Goal: Transaction & Acquisition: Purchase product/service

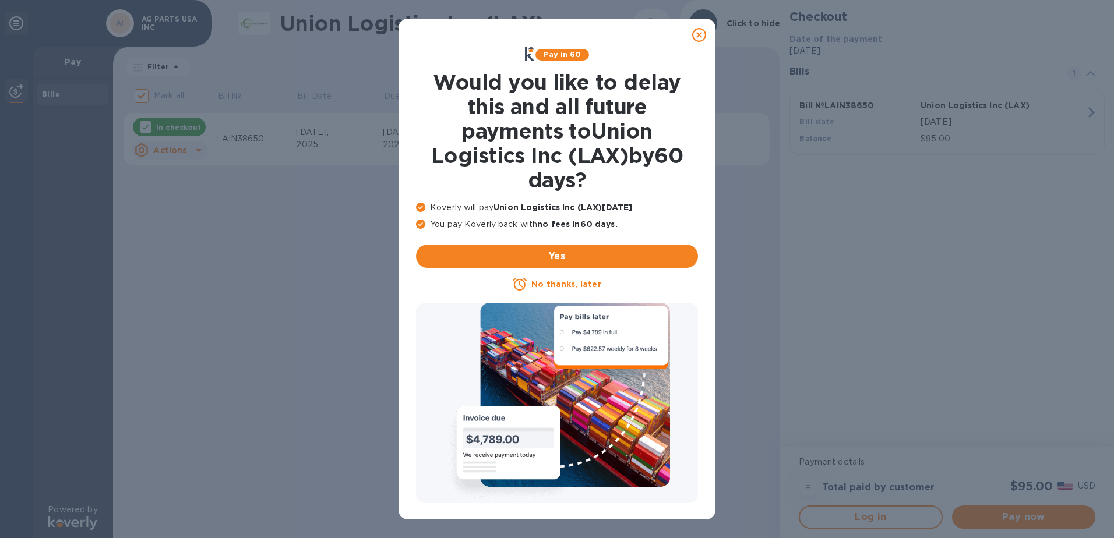
click at [696, 33] on icon at bounding box center [699, 35] width 14 height 14
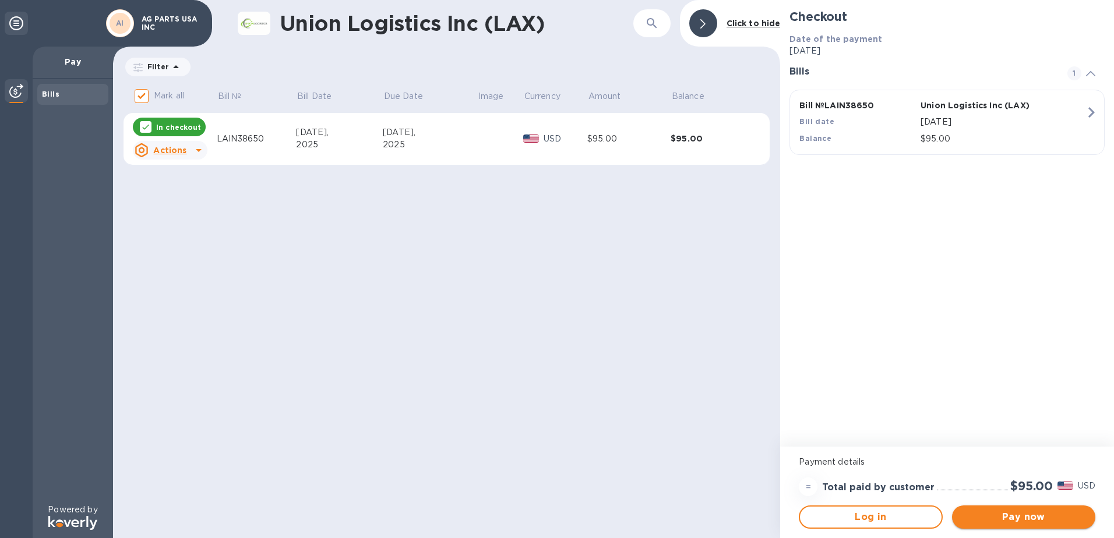
click at [1013, 506] on div "Pay now" at bounding box center [1024, 517] width 153 height 33
click at [1013, 510] on span "Pay now" at bounding box center [1024, 517] width 125 height 14
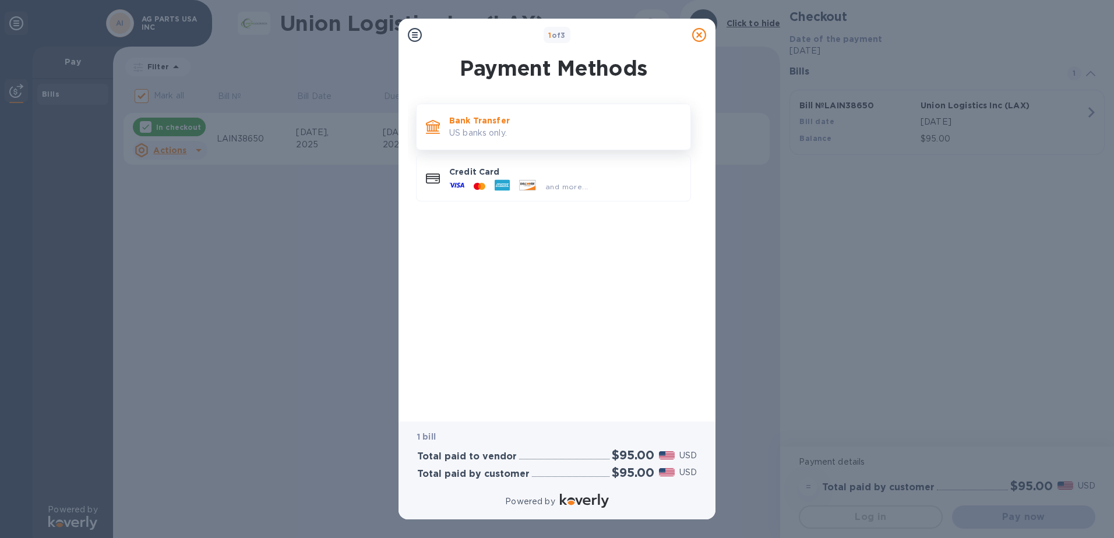
click at [490, 139] on p "US banks only." at bounding box center [565, 133] width 232 height 12
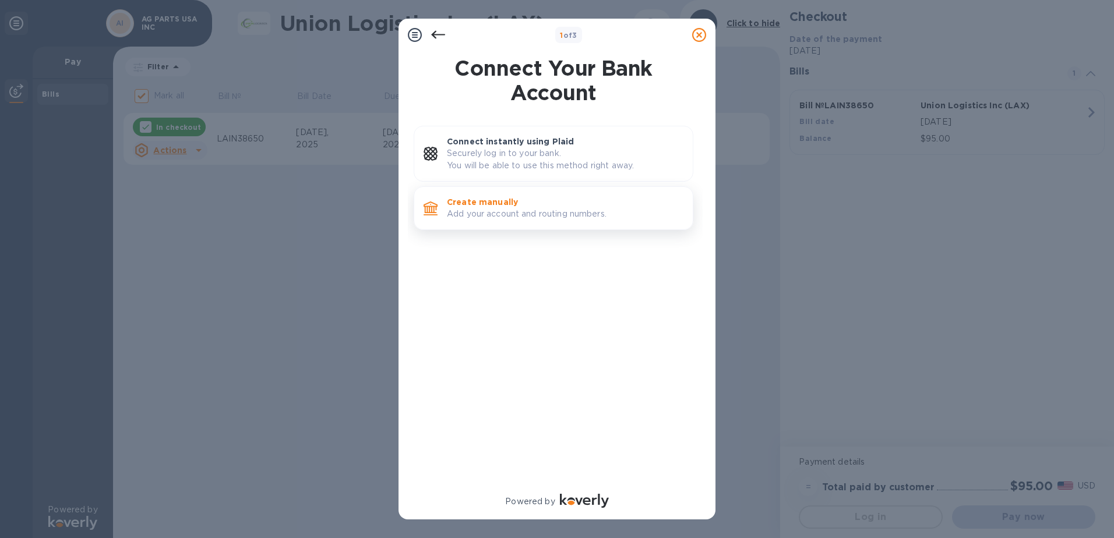
click at [488, 209] on p "Add your account and routing numbers." at bounding box center [565, 214] width 237 height 12
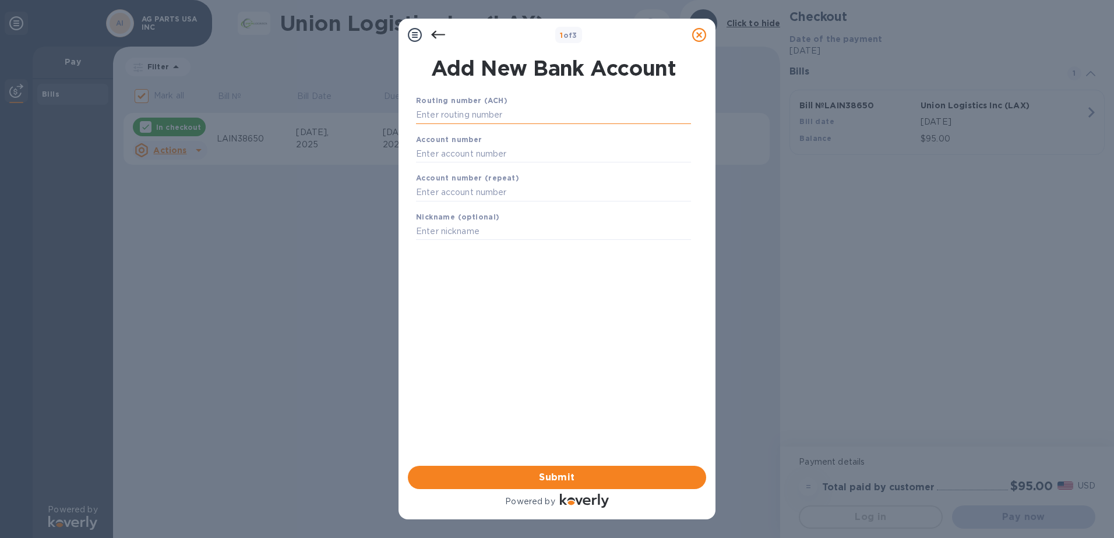
click at [462, 111] on input "text" at bounding box center [553, 115] width 275 height 17
type input "021000021"
click at [531, 167] on input "text" at bounding box center [553, 168] width 275 height 17
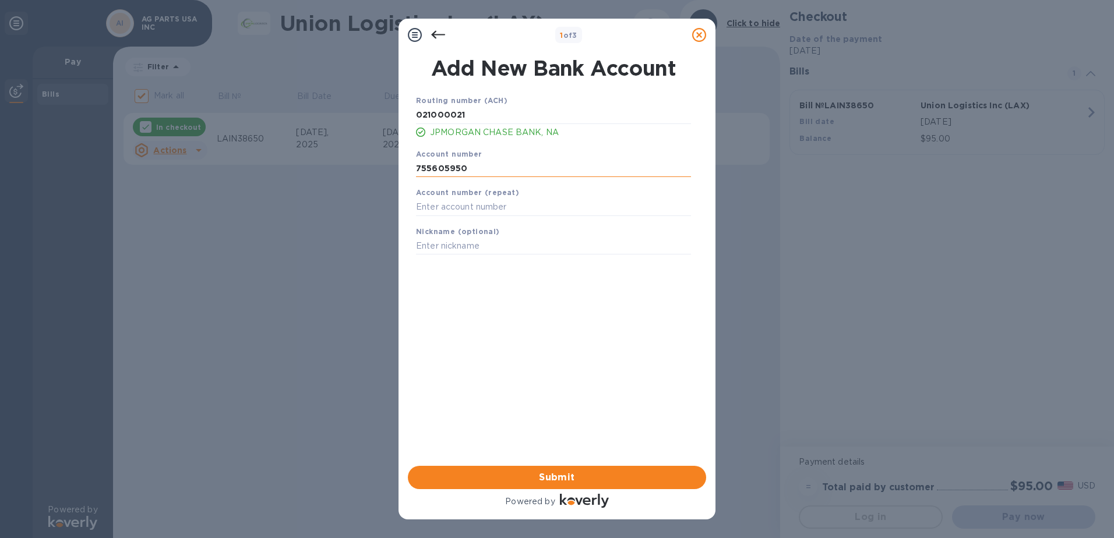
type input "755605950"
type input "1UPCARGO"
click at [561, 471] on span "Submit" at bounding box center [557, 478] width 280 height 14
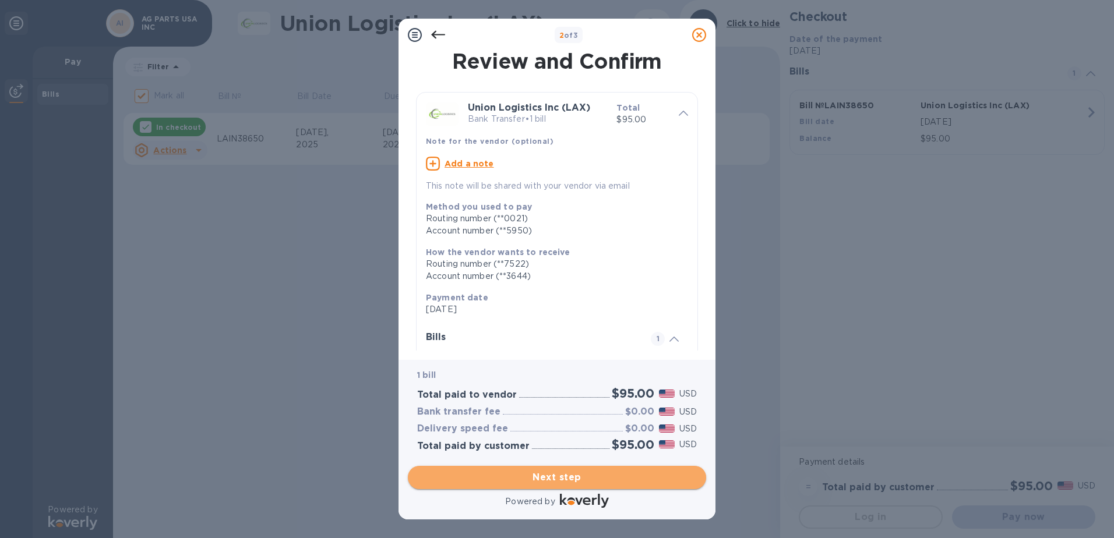
click at [550, 476] on span "Next step" at bounding box center [557, 478] width 280 height 14
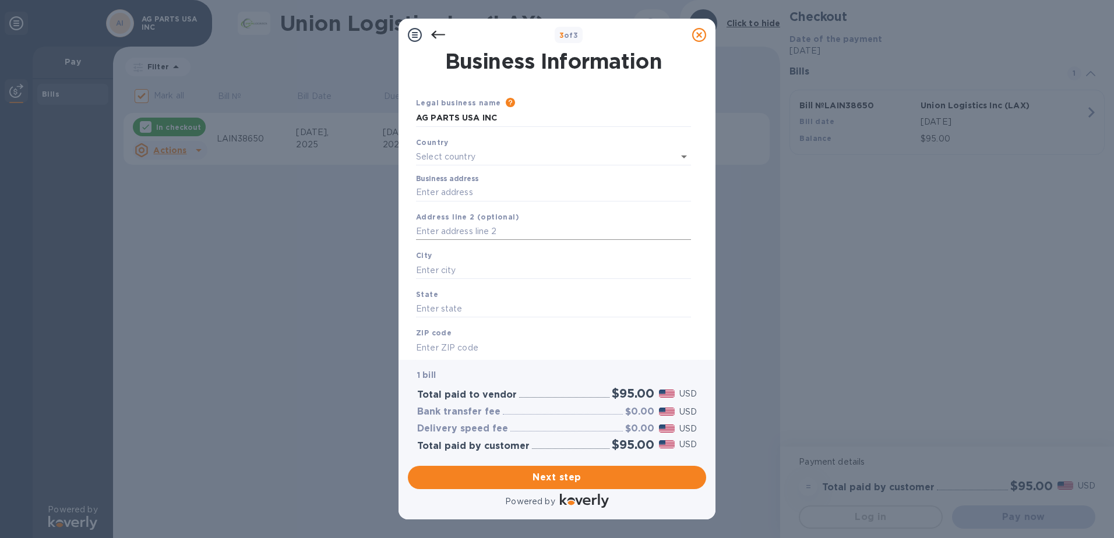
type input "United States"
click at [502, 195] on input "Business address" at bounding box center [553, 190] width 275 height 17
click at [499, 116] on input "AG PARTS USA INC" at bounding box center [553, 118] width 275 height 17
drag, startPoint x: 500, startPoint y: 119, endPoint x: 381, endPoint y: 104, distance: 119.8
click at [381, 104] on div "3 of 3 Business Information Legal business name Please provide the legal name t…" at bounding box center [557, 269] width 1114 height 538
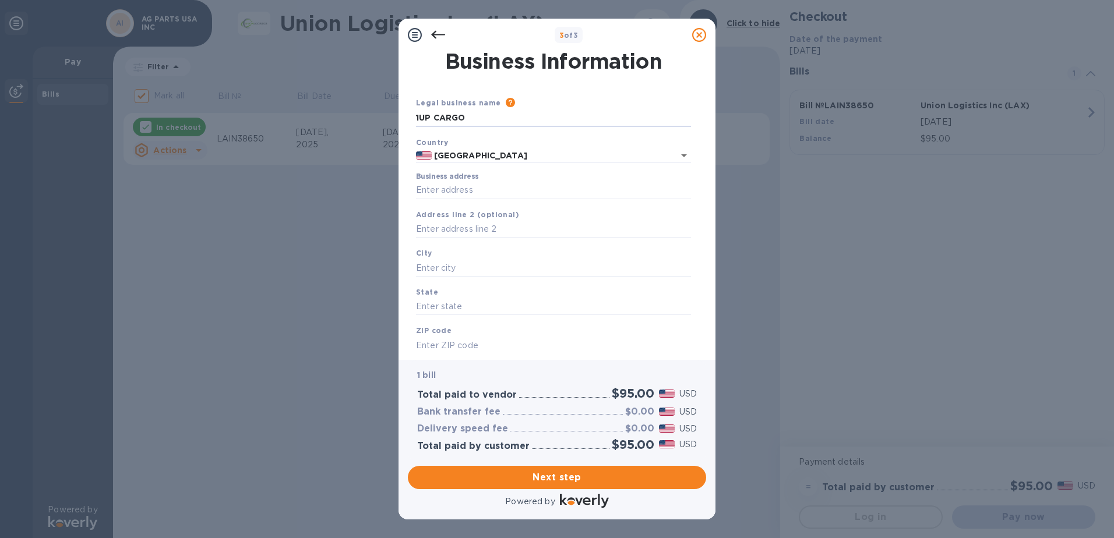
type input "1UP CARGO"
type input "777 South Alameda Street"
type input "Los Angeles"
type input "CA"
type input "90021"
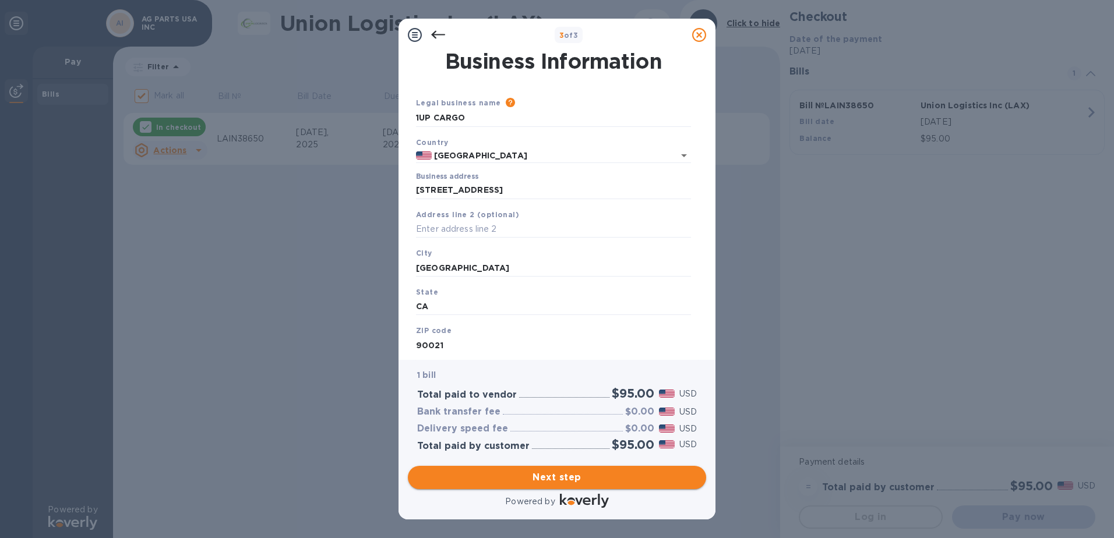
click at [582, 479] on span "Next step" at bounding box center [557, 478] width 280 height 14
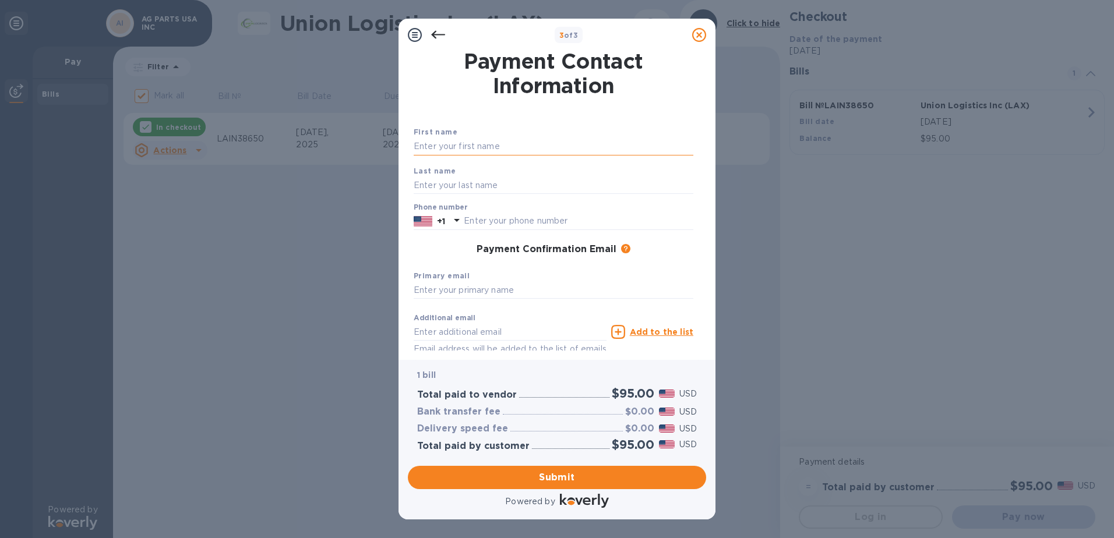
click at [459, 145] on input "text" at bounding box center [554, 146] width 280 height 17
type input "Caryn"
type input "Keys"
type input "8006102161"
type input "us.payables@1upcargo.com"
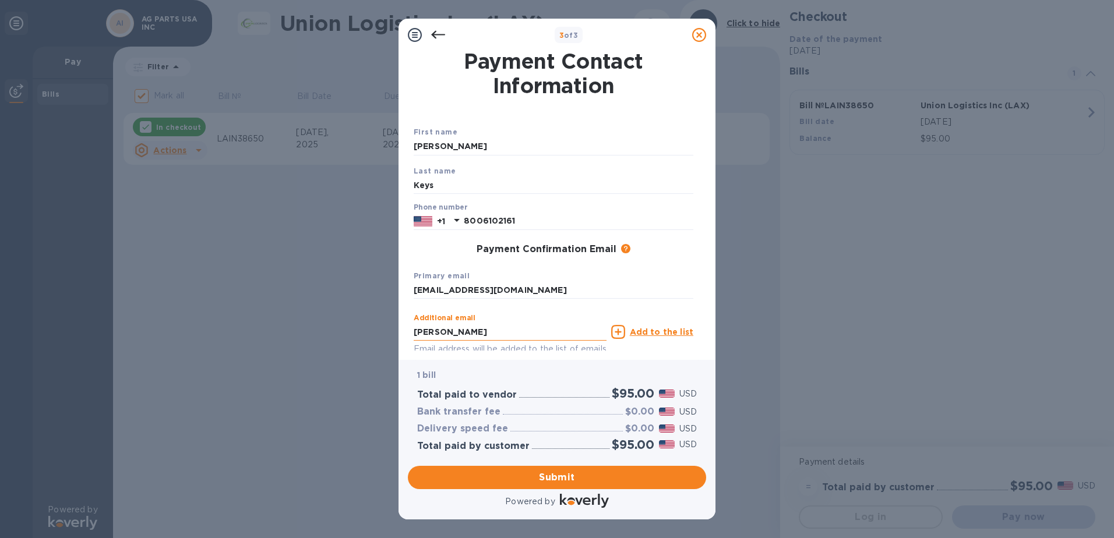
type input "caryn@1upcargo.com"
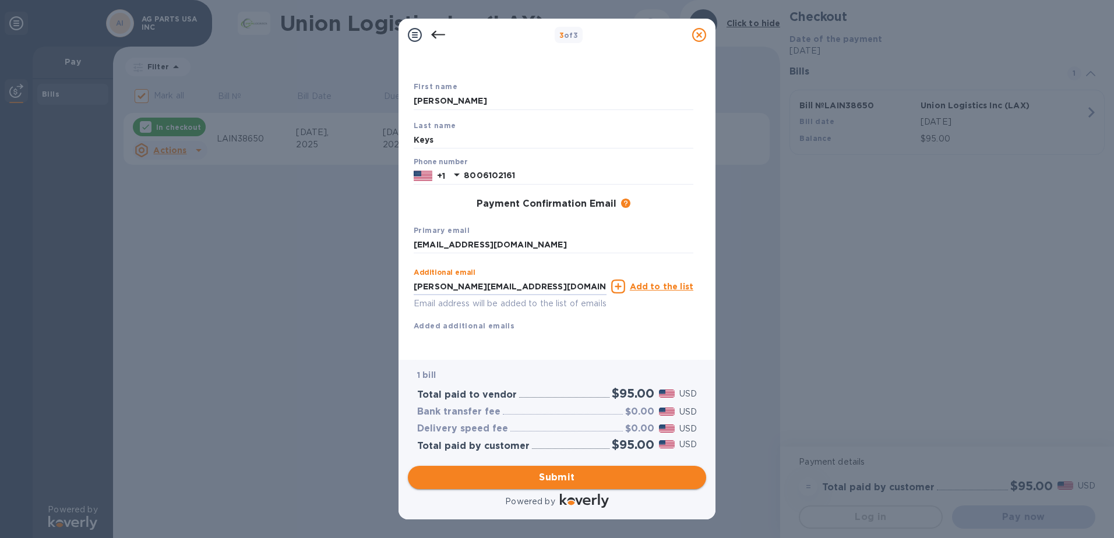
click at [576, 477] on span "Submit" at bounding box center [557, 478] width 280 height 14
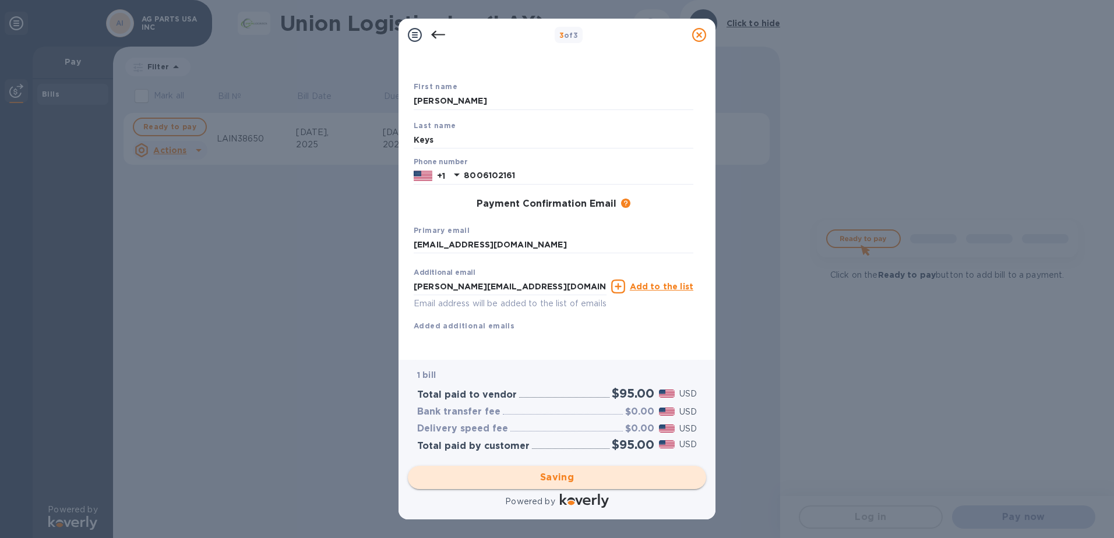
checkbox input "false"
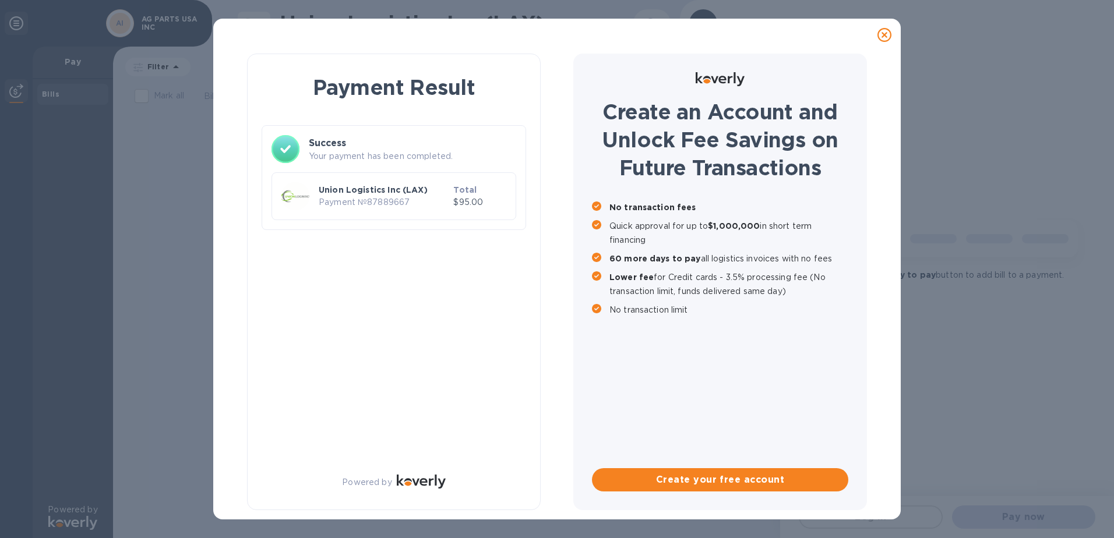
scroll to position [0, 0]
click at [323, 242] on div "Payment Result Success Your payment has been completed. Union Logistics Inc (LA…" at bounding box center [394, 282] width 294 height 457
